Goal: Navigation & Orientation: Go to known website

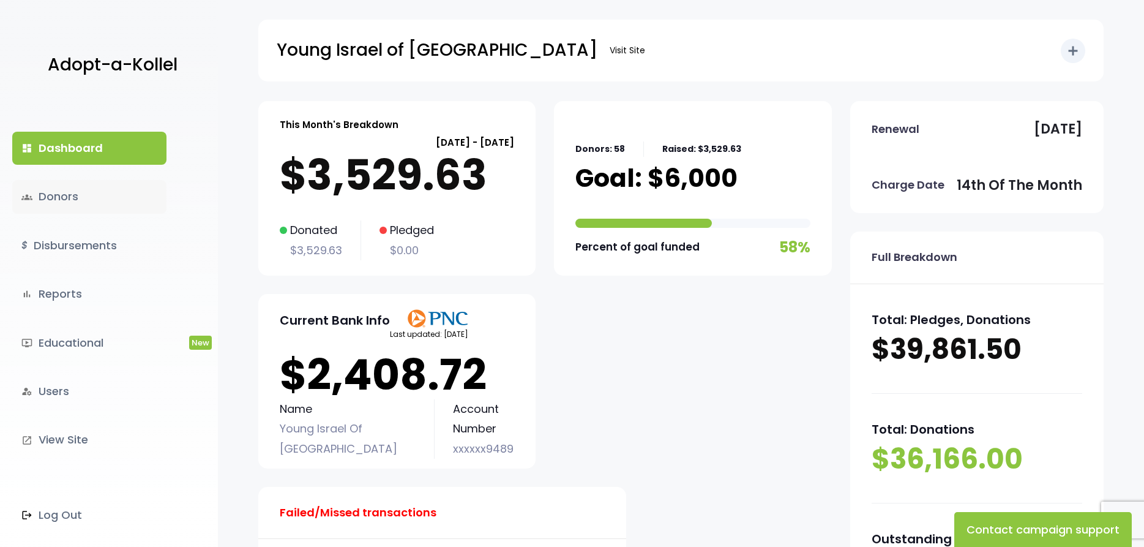
click at [48, 198] on link "groups Donors" at bounding box center [89, 196] width 154 height 33
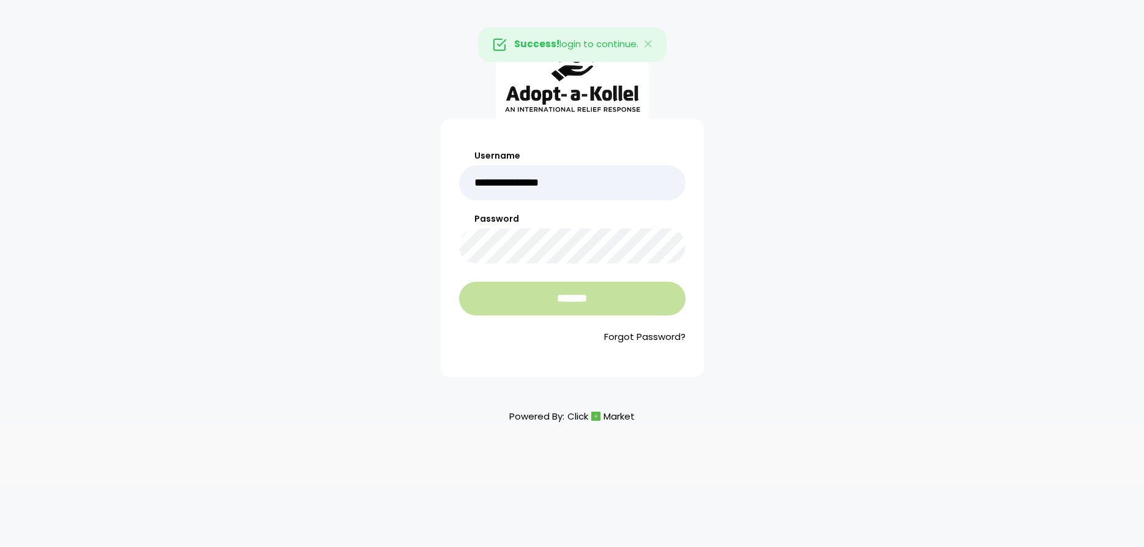
type input "**********"
click at [557, 302] on input "*******" at bounding box center [572, 299] width 226 height 34
